Goal: Check status

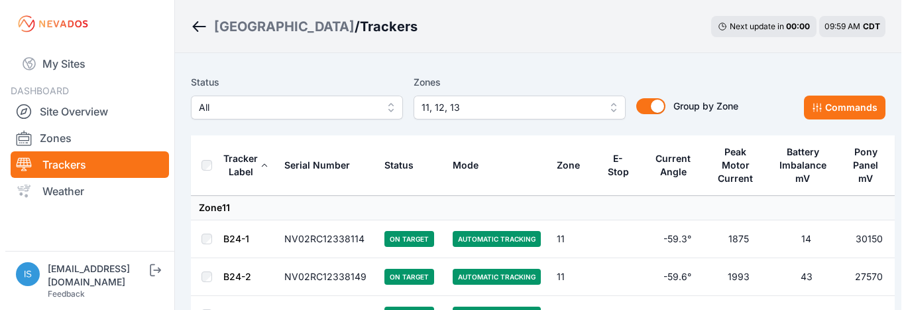
scroll to position [1392, 0]
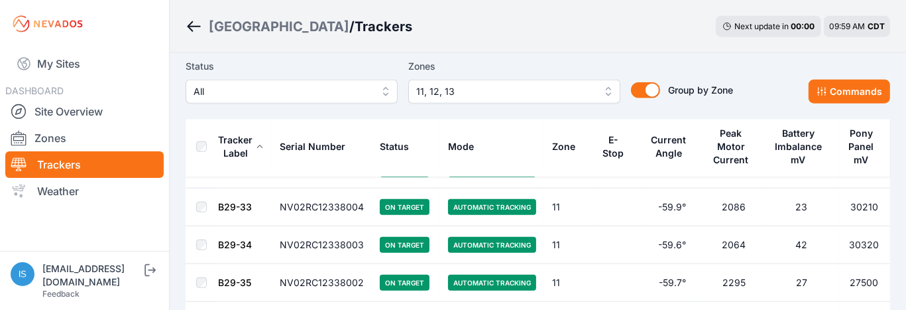
click at [578, 95] on span "11, 12, 13" at bounding box center [505, 92] width 178 height 16
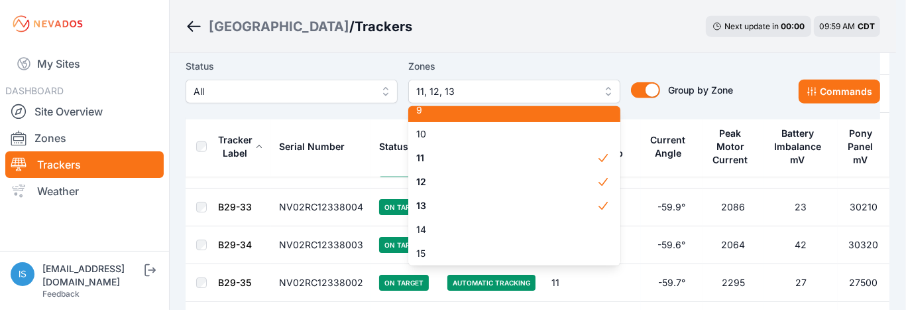
scroll to position [204, 0]
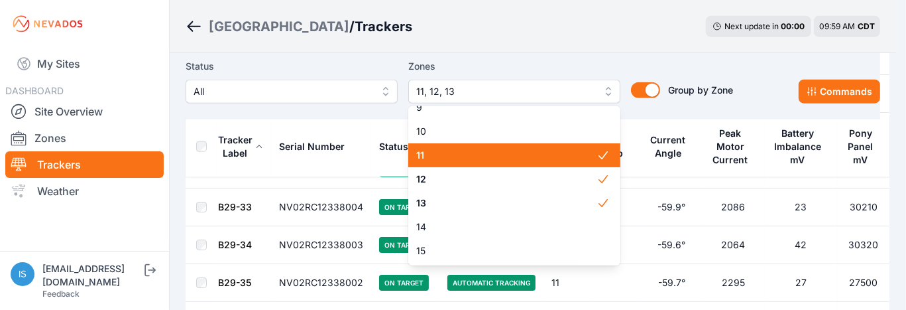
click at [548, 145] on div "11" at bounding box center [514, 155] width 212 height 24
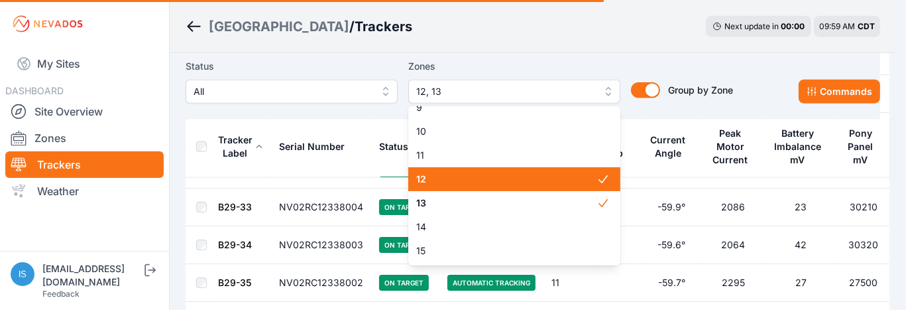
click at [550, 179] on span "12" at bounding box center [506, 178] width 180 height 13
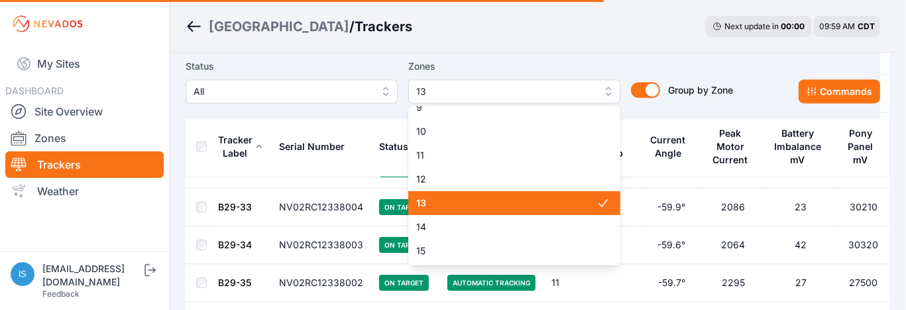
drag, startPoint x: 551, startPoint y: 200, endPoint x: 635, endPoint y: 46, distance: 174.8
click at [552, 200] on span "13" at bounding box center [506, 202] width 180 height 13
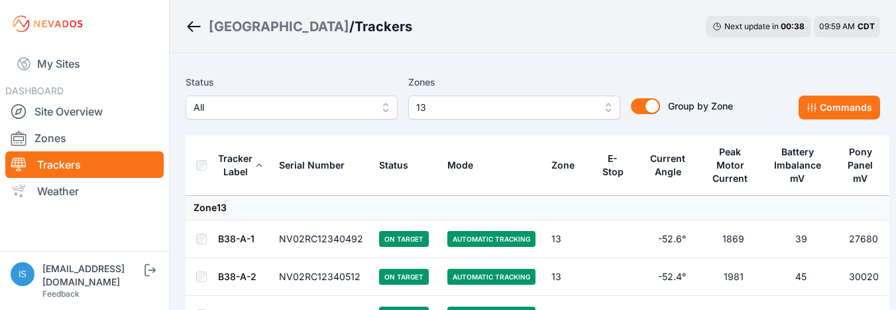
click at [563, 111] on span "13" at bounding box center [505, 107] width 178 height 16
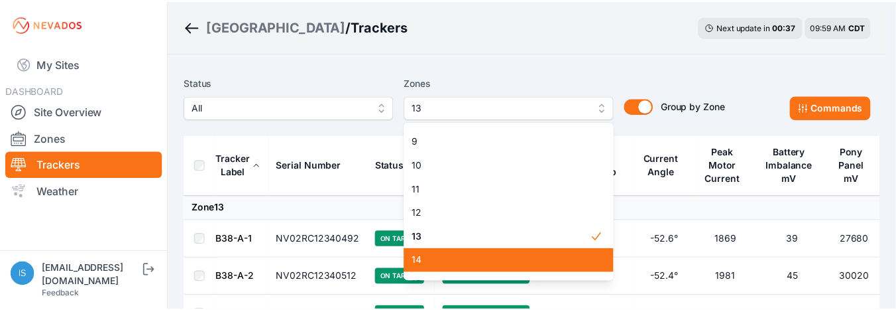
scroll to position [204, 0]
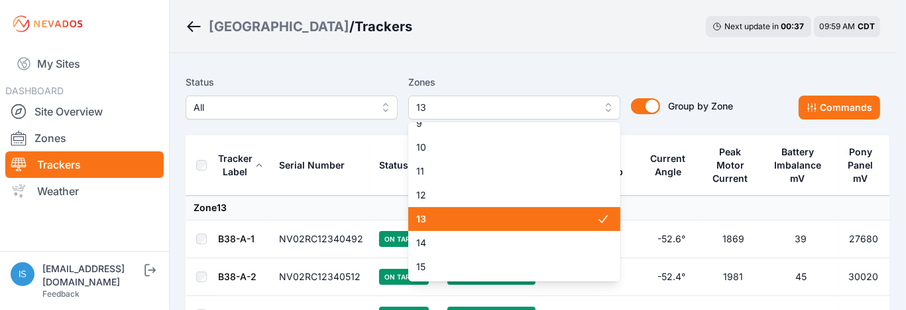
click at [552, 214] on span "13" at bounding box center [506, 218] width 180 height 13
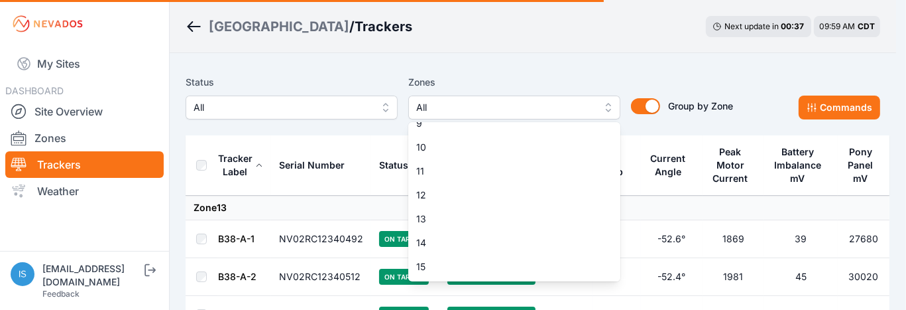
drag, startPoint x: 560, startPoint y: 10, endPoint x: 556, endPoint y: 38, distance: 28.0
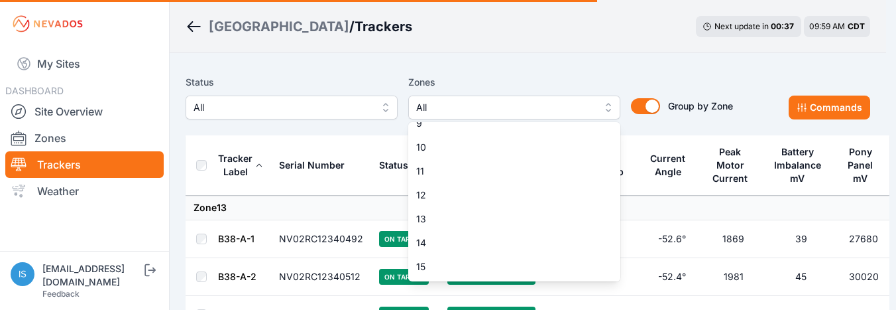
click at [597, 42] on div "Sunlight Road / Trackers Next update in 00 : 37 09:59 AM CDT" at bounding box center [528, 26] width 717 height 53
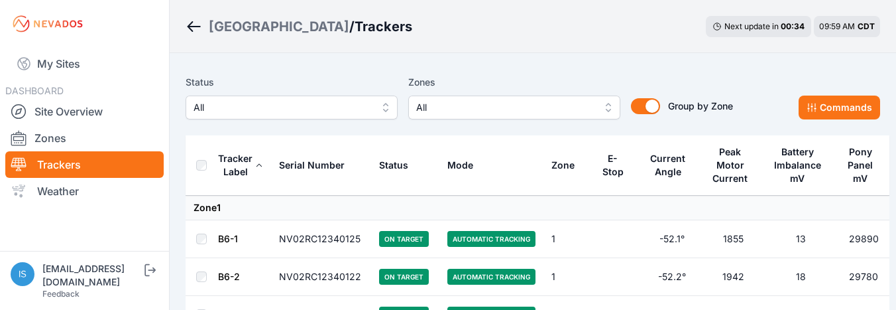
click at [396, 46] on div "Sunlight Road / Trackers Next update in 00 : 34 09:59 AM CDT" at bounding box center [533, 26] width 727 height 53
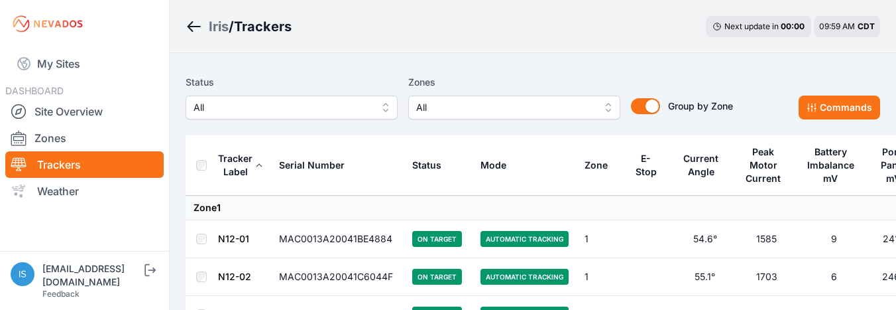
click at [683, 35] on div "Iris / Trackers Next update in 00 : 00 09:59 AM CDT" at bounding box center [533, 26] width 727 height 53
click at [658, 40] on div "Iris / Trackers Next update in 00 : 00 09:59 AM CDT" at bounding box center [533, 26] width 727 height 53
click at [455, 44] on div "Iris / Trackers Next update in 00 : 00 09:59 AM CDT" at bounding box center [533, 26] width 727 height 53
